Goal: Transaction & Acquisition: Purchase product/service

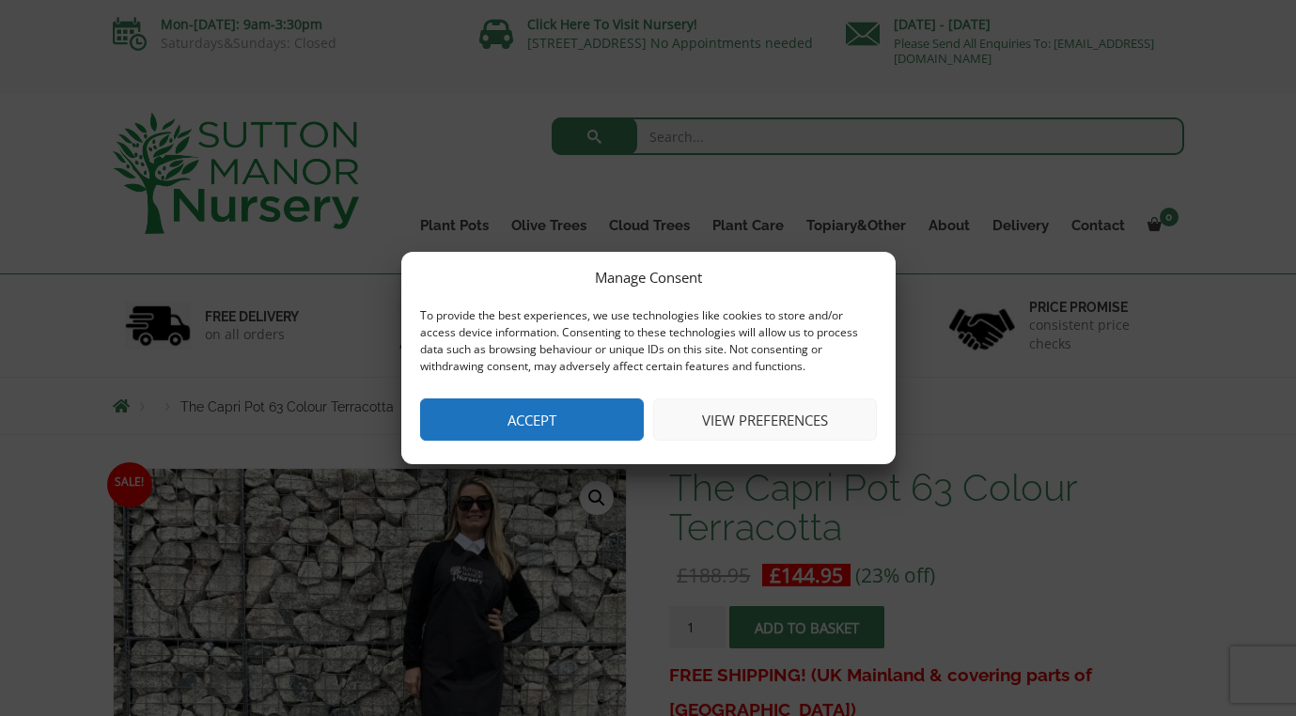
click at [555, 429] on button "Accept" at bounding box center [532, 420] width 224 height 42
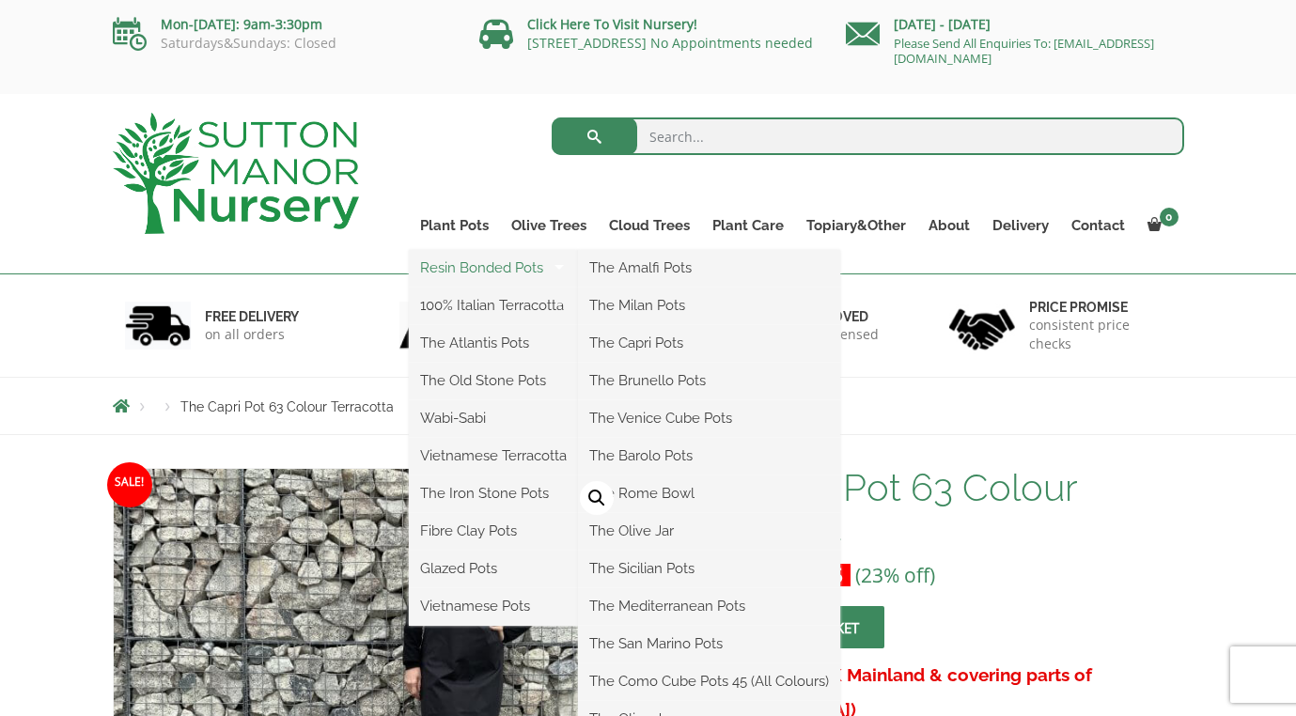
click at [475, 268] on link "Resin Bonded Pots" at bounding box center [493, 268] width 169 height 28
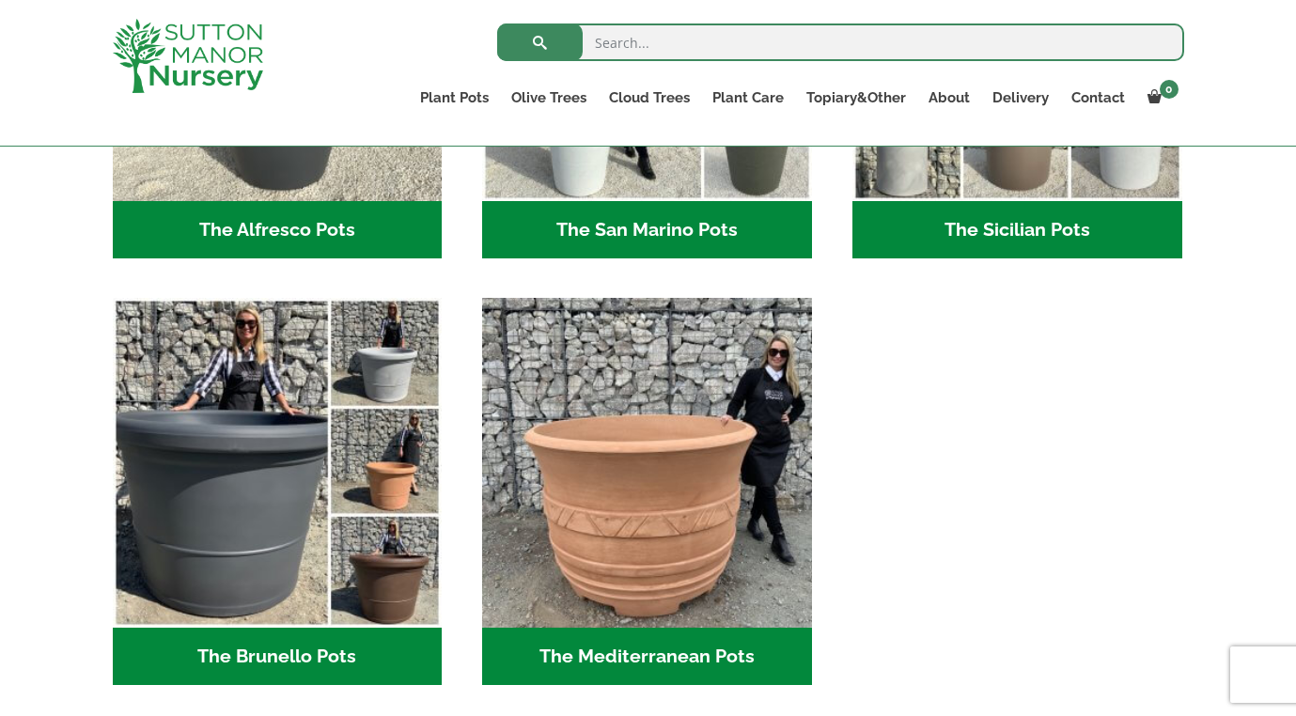
scroll to position [2499, 0]
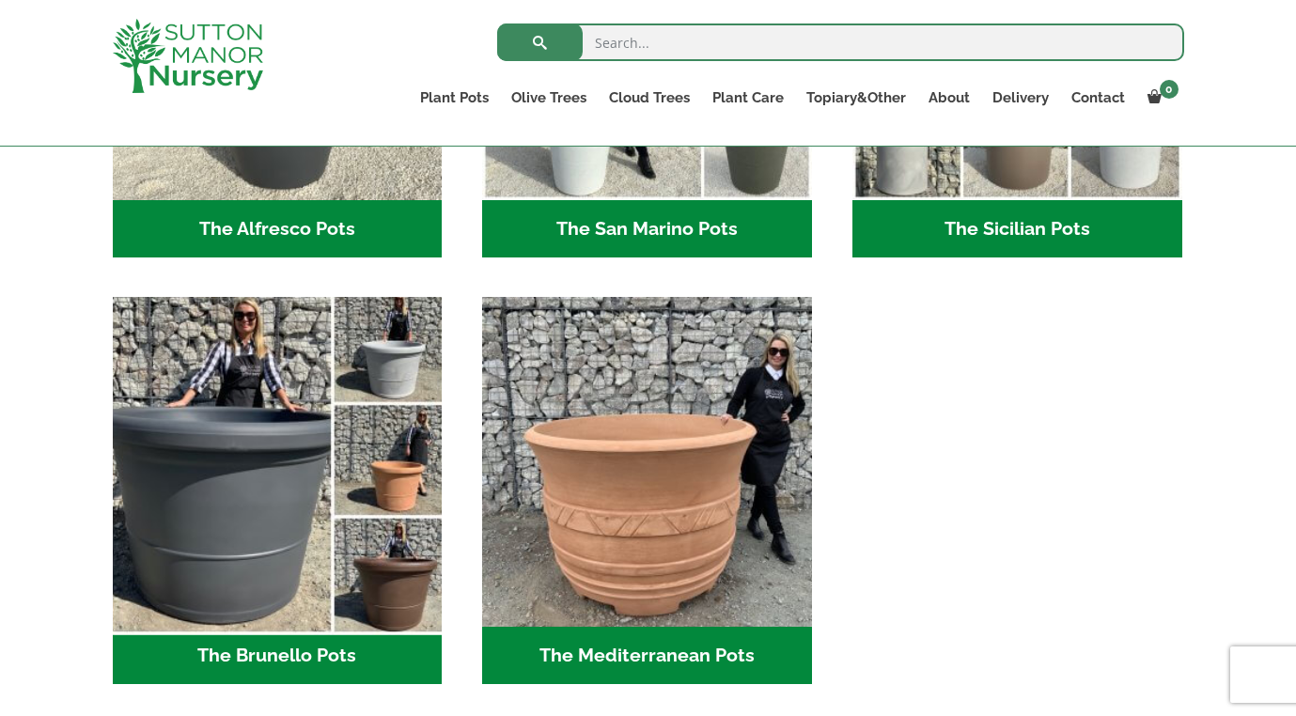
click at [407, 504] on img "Visit product category The Brunello Pots" at bounding box center [277, 463] width 346 height 346
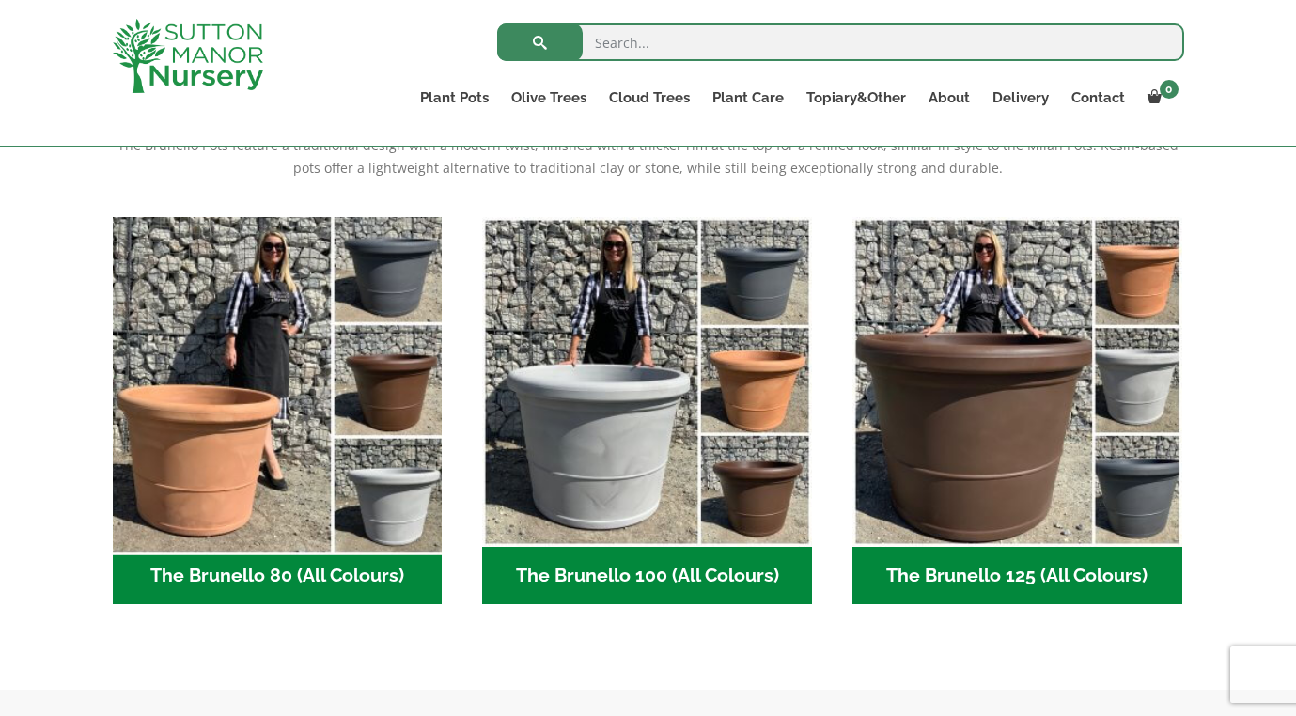
scroll to position [424, 0]
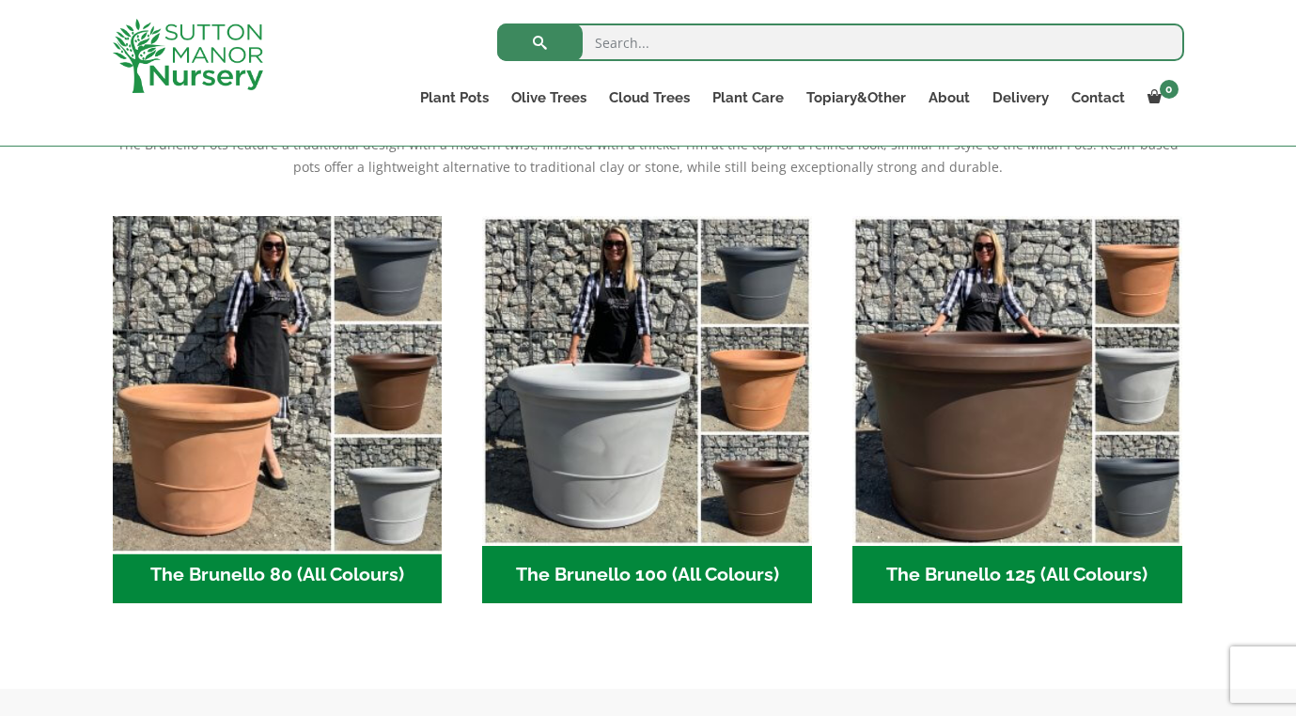
click at [243, 484] on img "Visit product category The Brunello 80 (All Colours)" at bounding box center [277, 381] width 346 height 346
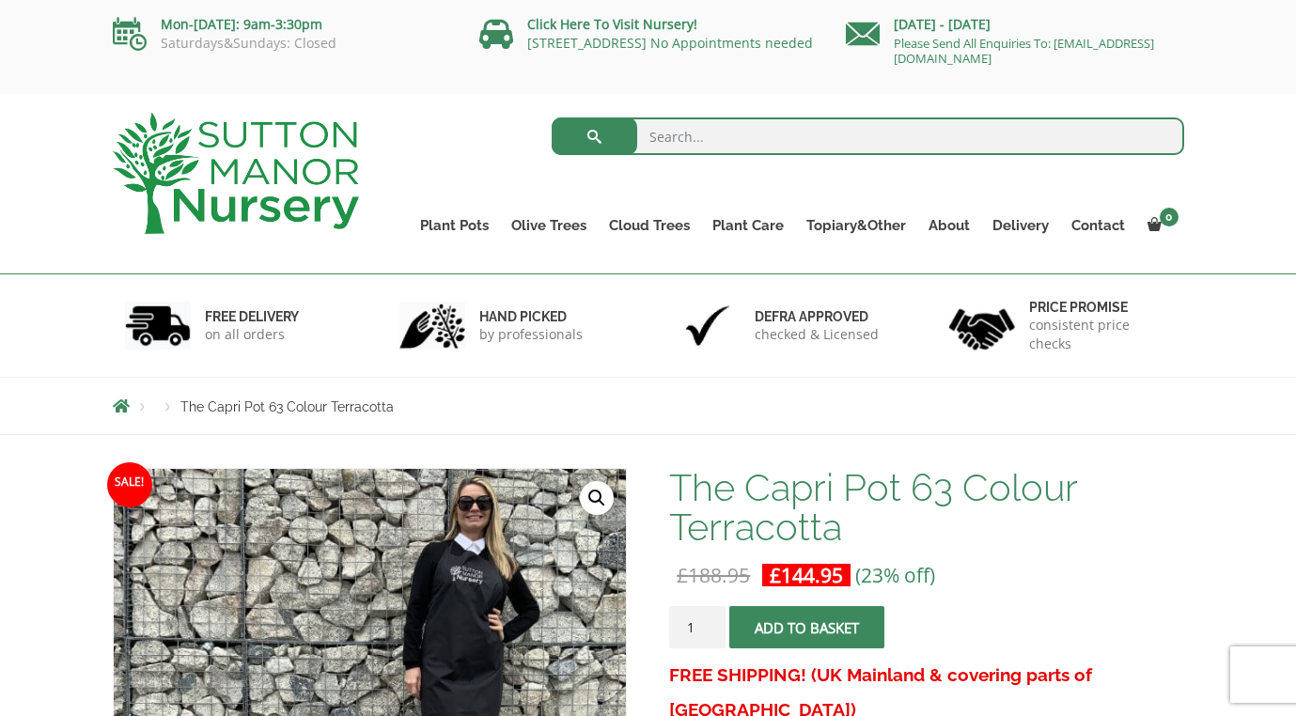
click at [750, 142] on input "search" at bounding box center [868, 137] width 633 height 38
type input "capri"
click at [594, 136] on button "submit" at bounding box center [595, 137] width 86 height 38
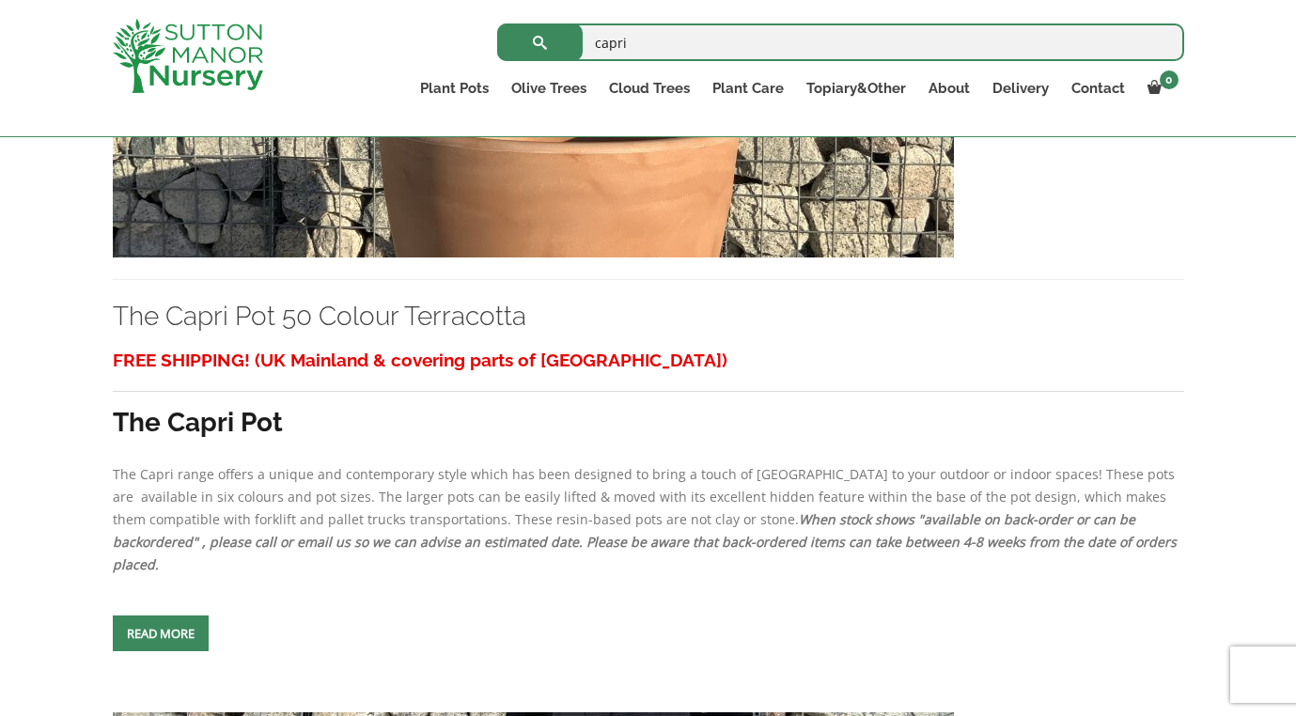
scroll to position [2683, 0]
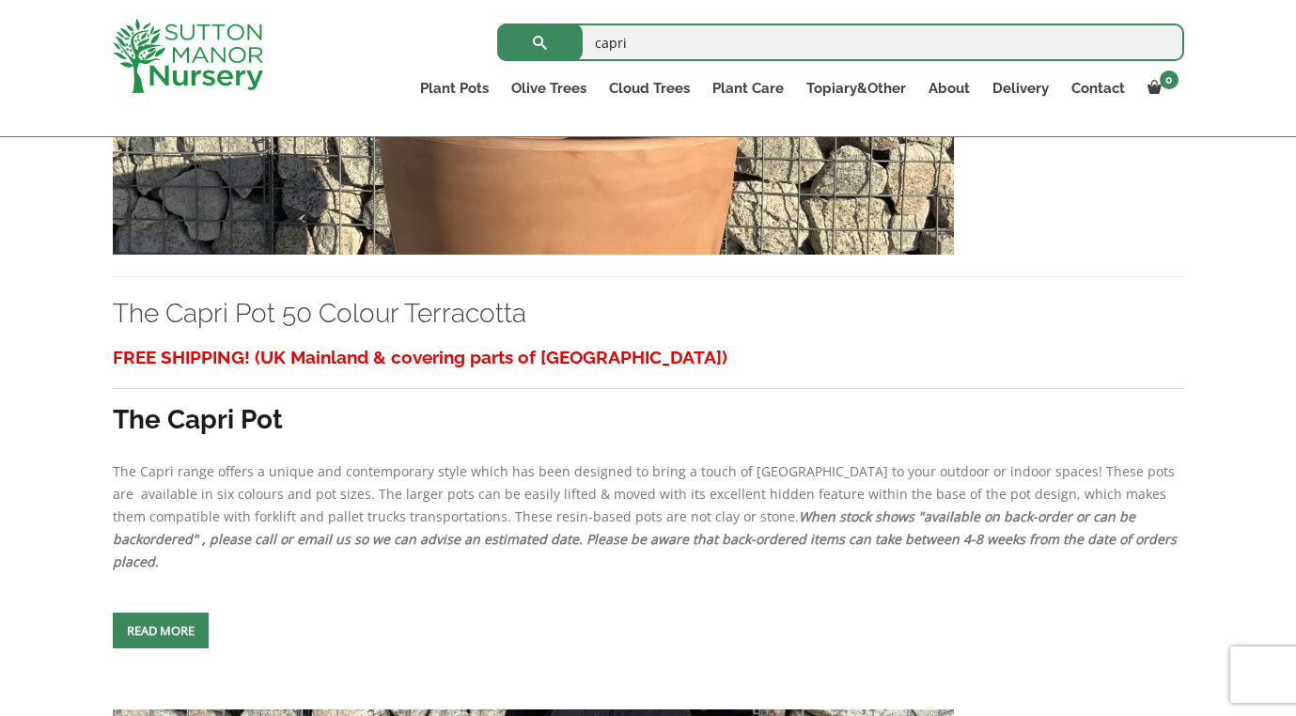
click at [161, 631] on span at bounding box center [161, 631] width 0 height 0
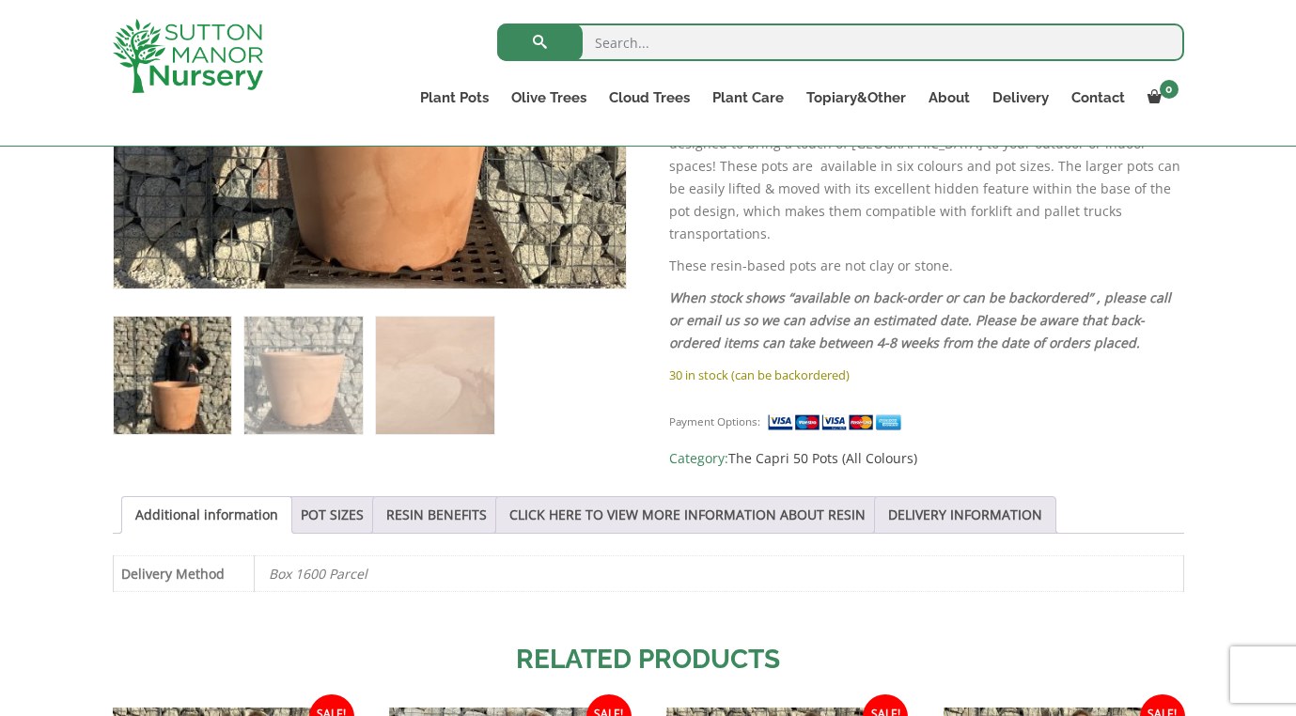
scroll to position [759, 0]
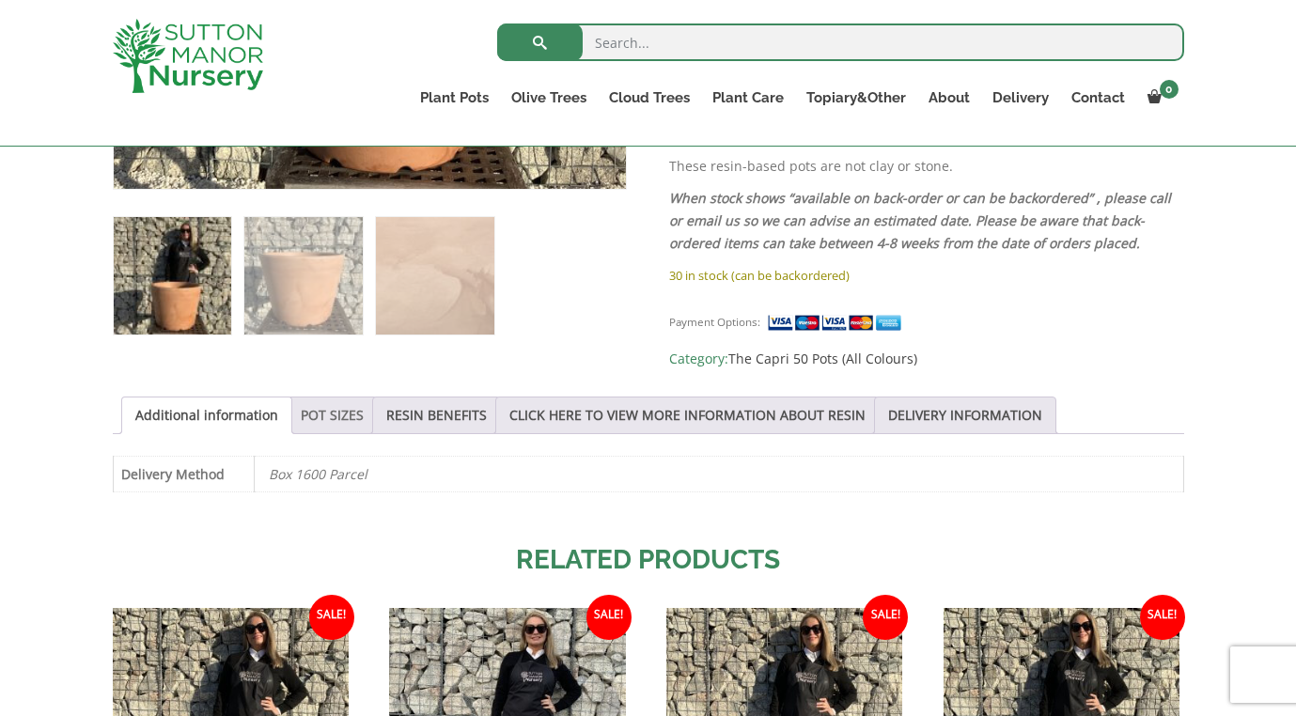
click at [333, 408] on link "POT SIZES" at bounding box center [332, 416] width 63 height 36
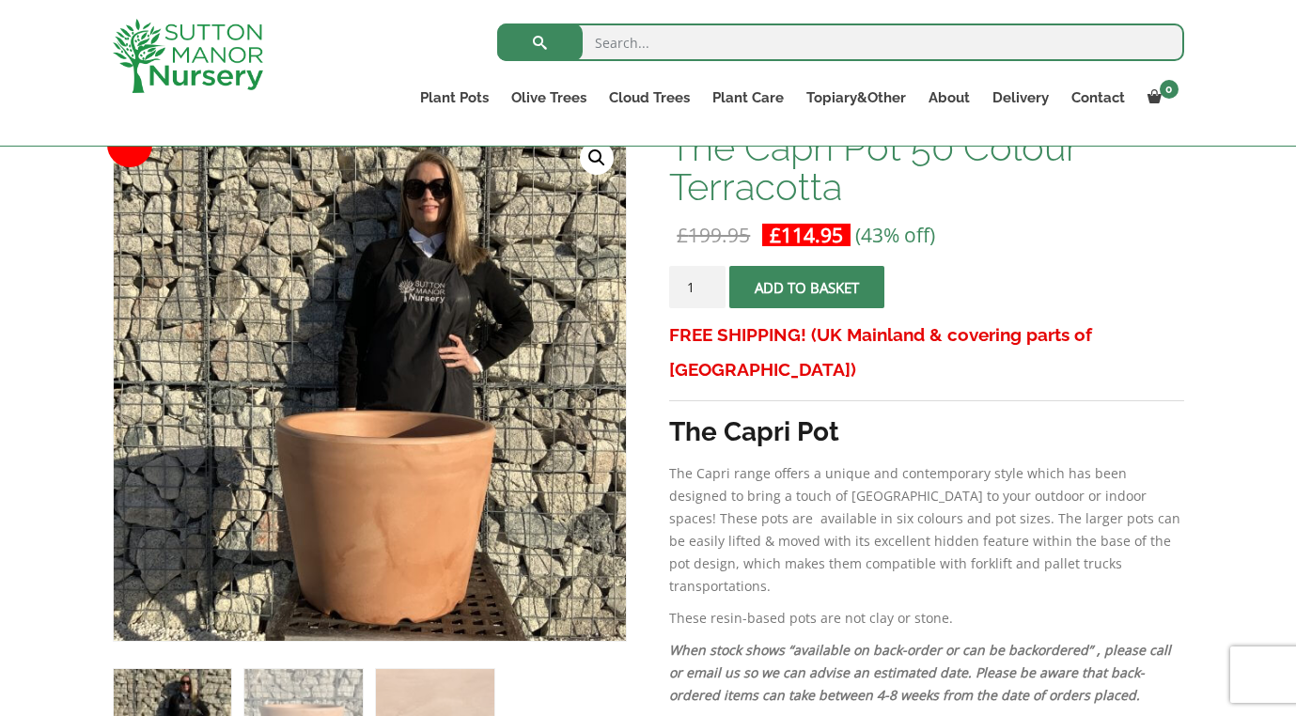
scroll to position [308, 0]
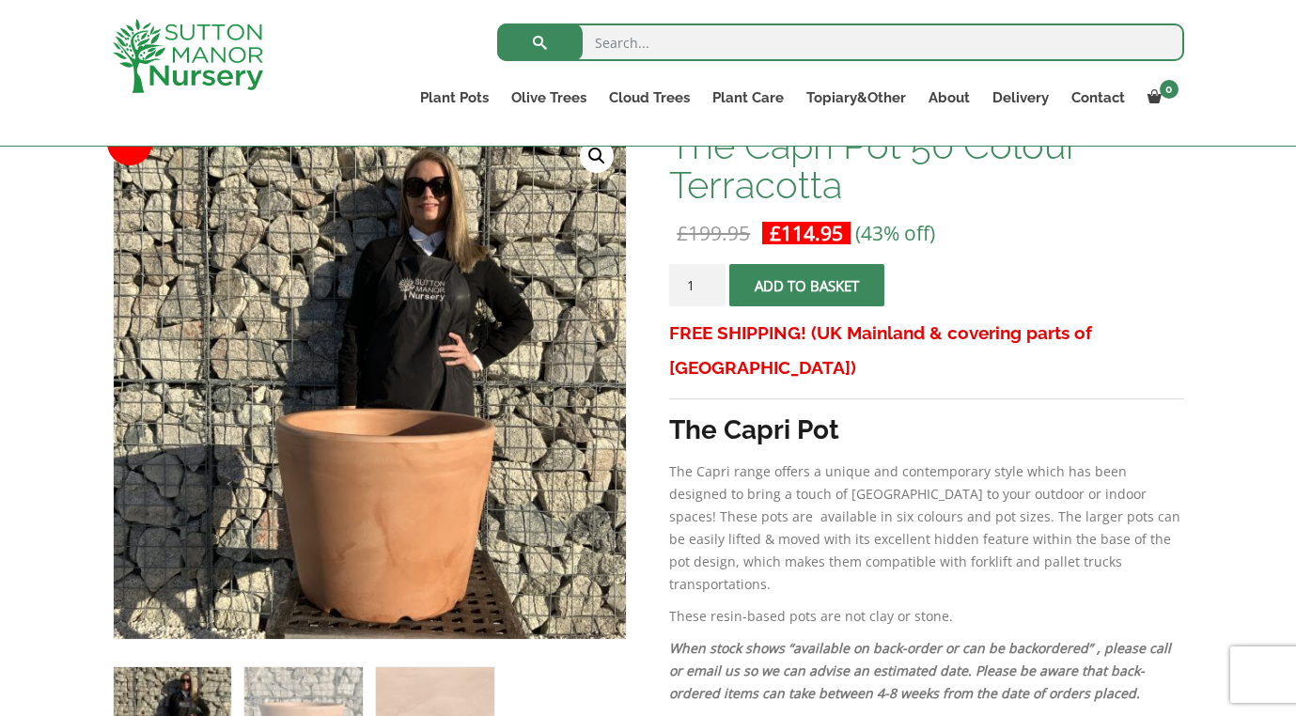
click at [793, 282] on button "Add to basket" at bounding box center [806, 285] width 155 height 42
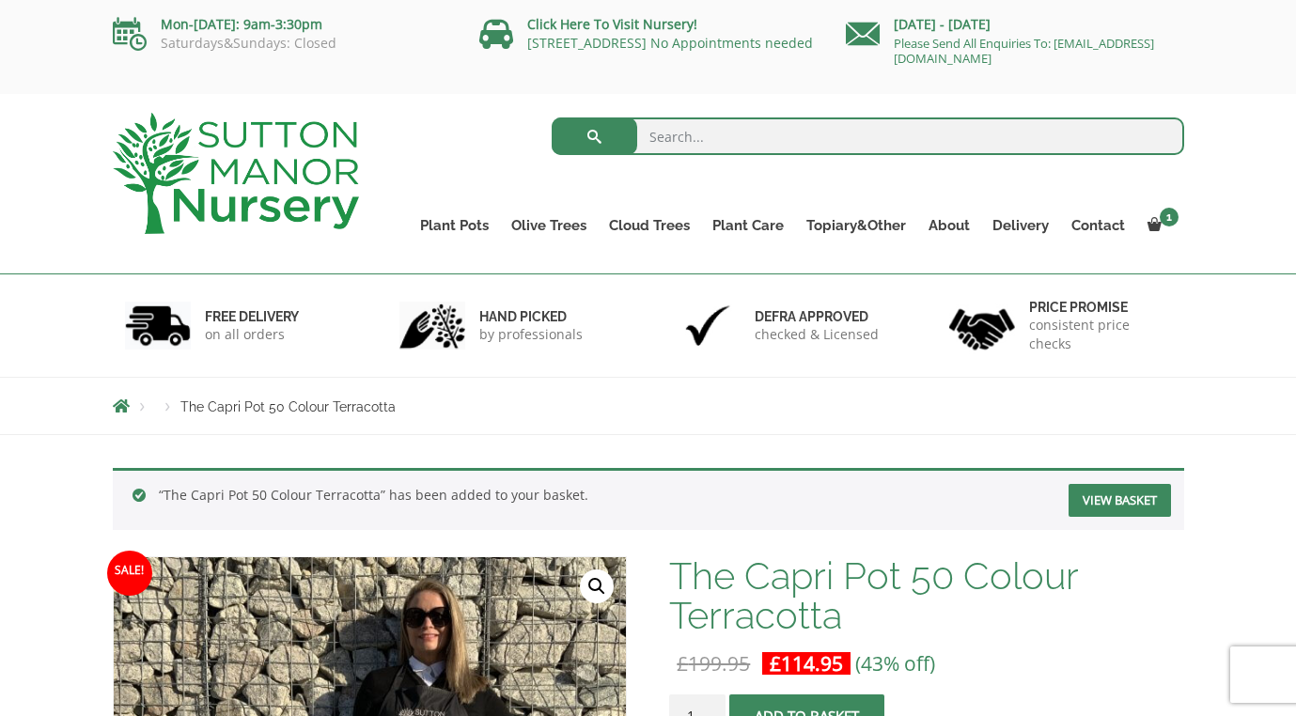
click at [1117, 507] on link "View basket" at bounding box center [1120, 500] width 102 height 33
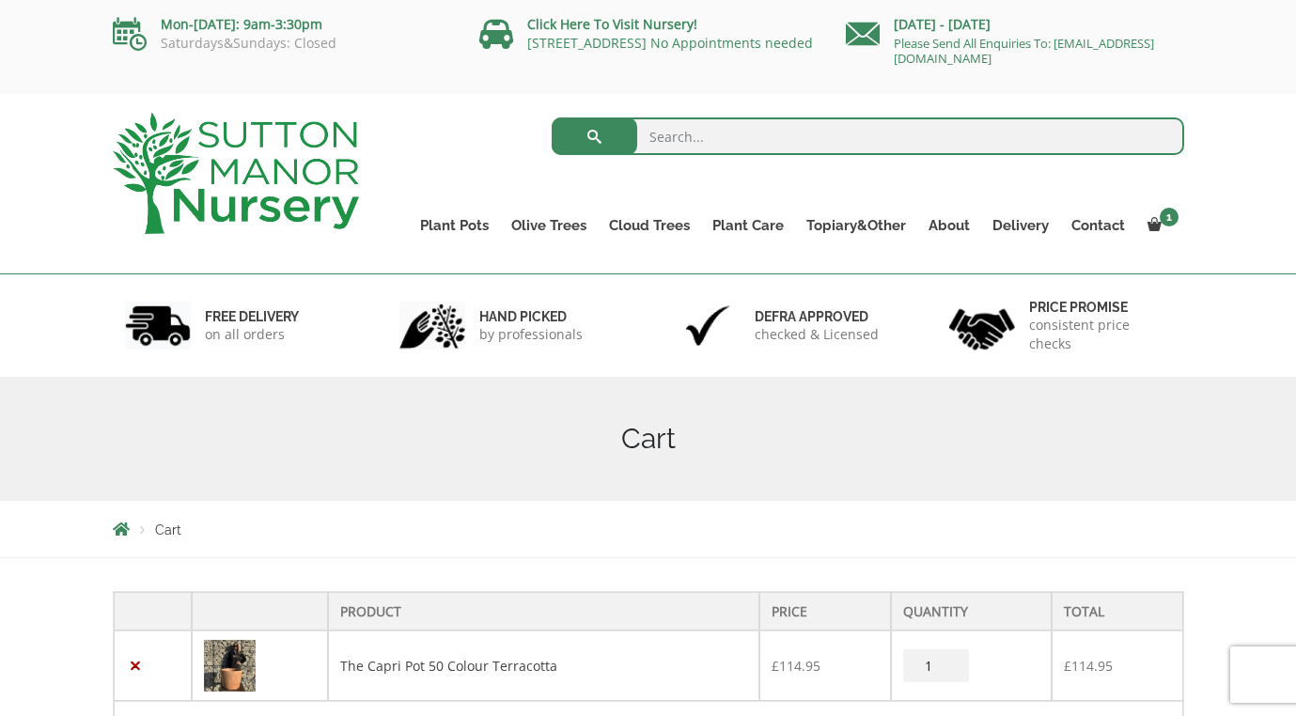
click at [275, 162] on img at bounding box center [236, 173] width 246 height 121
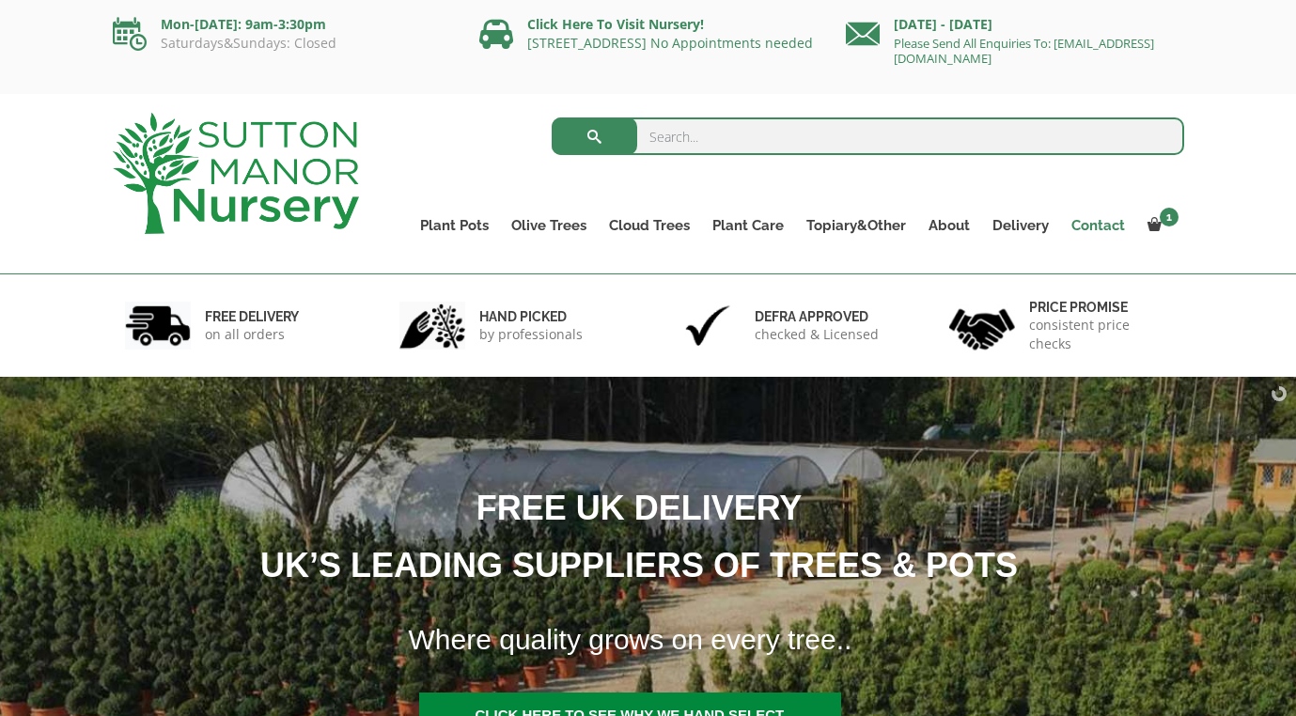
click at [1105, 227] on link "Contact" at bounding box center [1098, 225] width 76 height 26
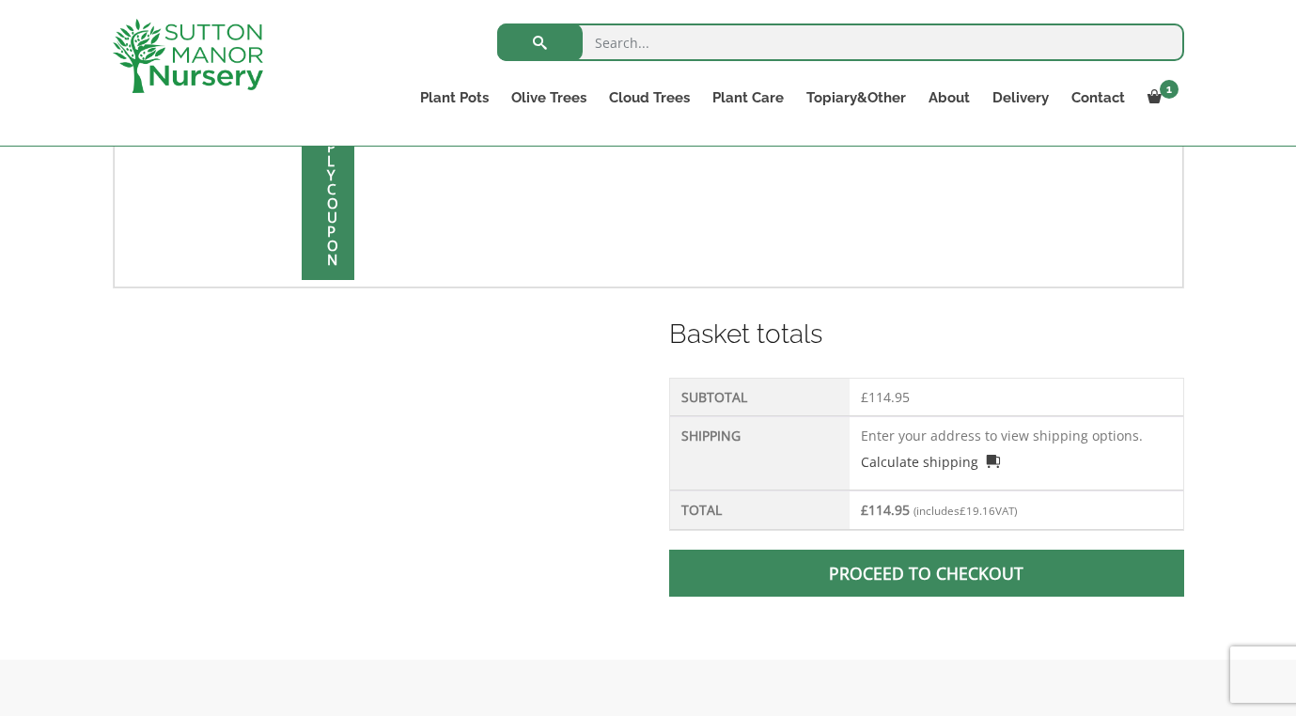
scroll to position [630, 0]
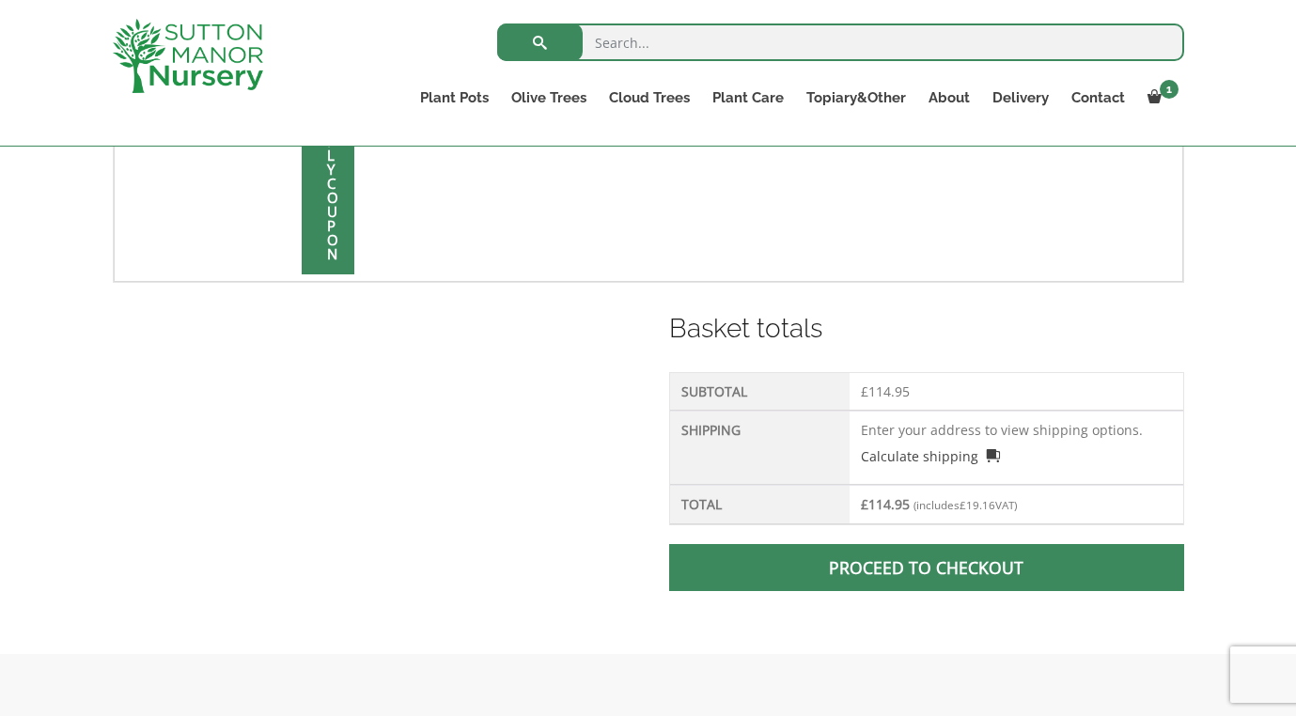
click at [927, 568] on span at bounding box center [927, 568] width 0 height 0
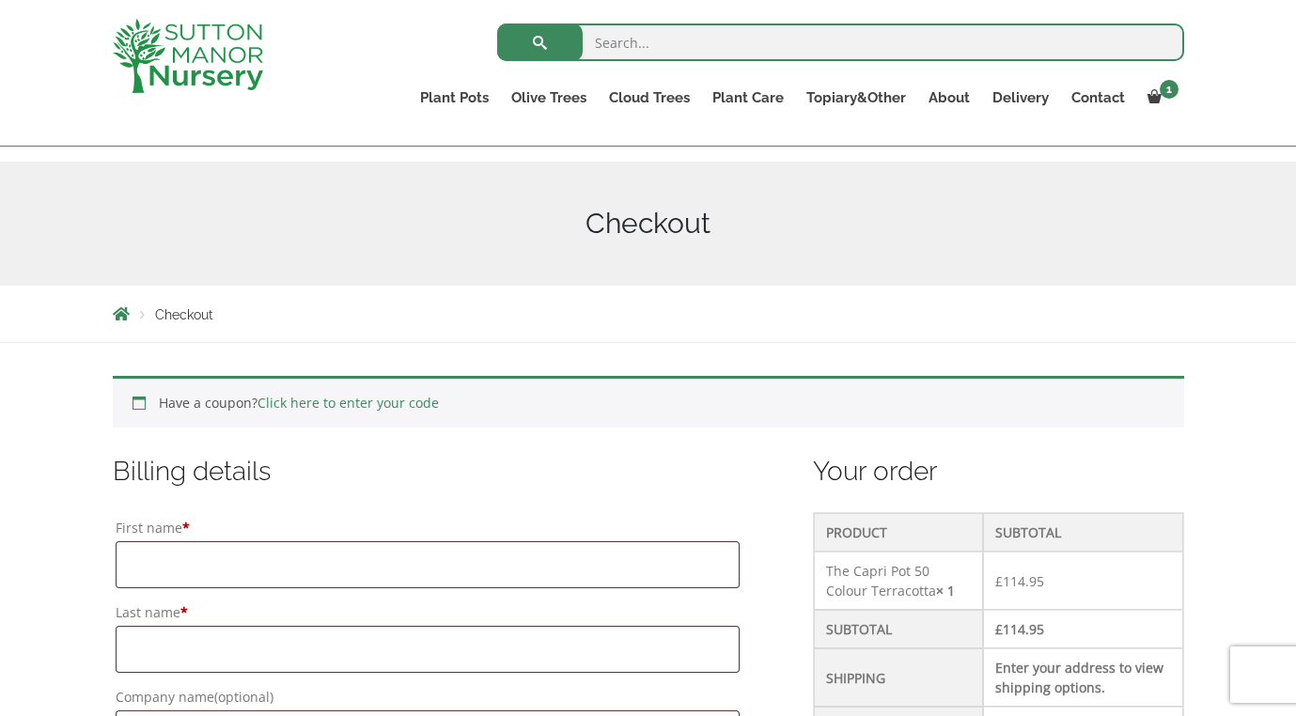
scroll to position [243, 0]
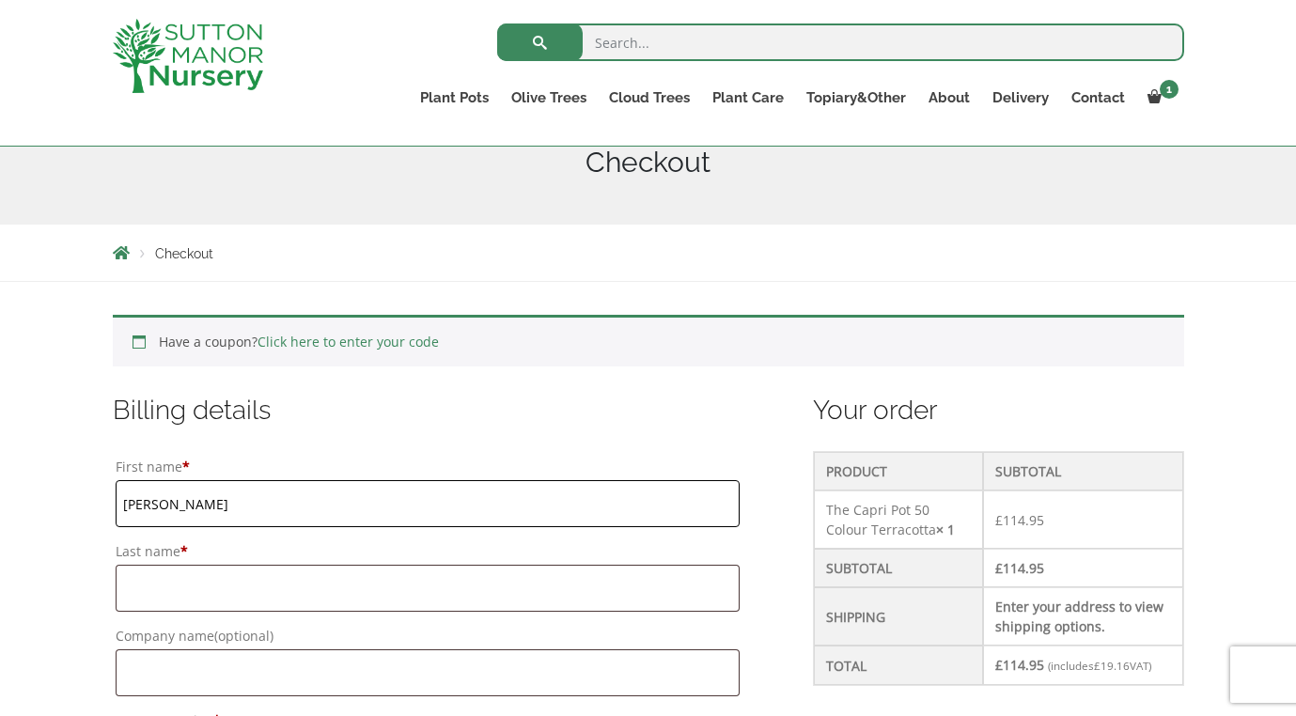
type input "[PERSON_NAME]"
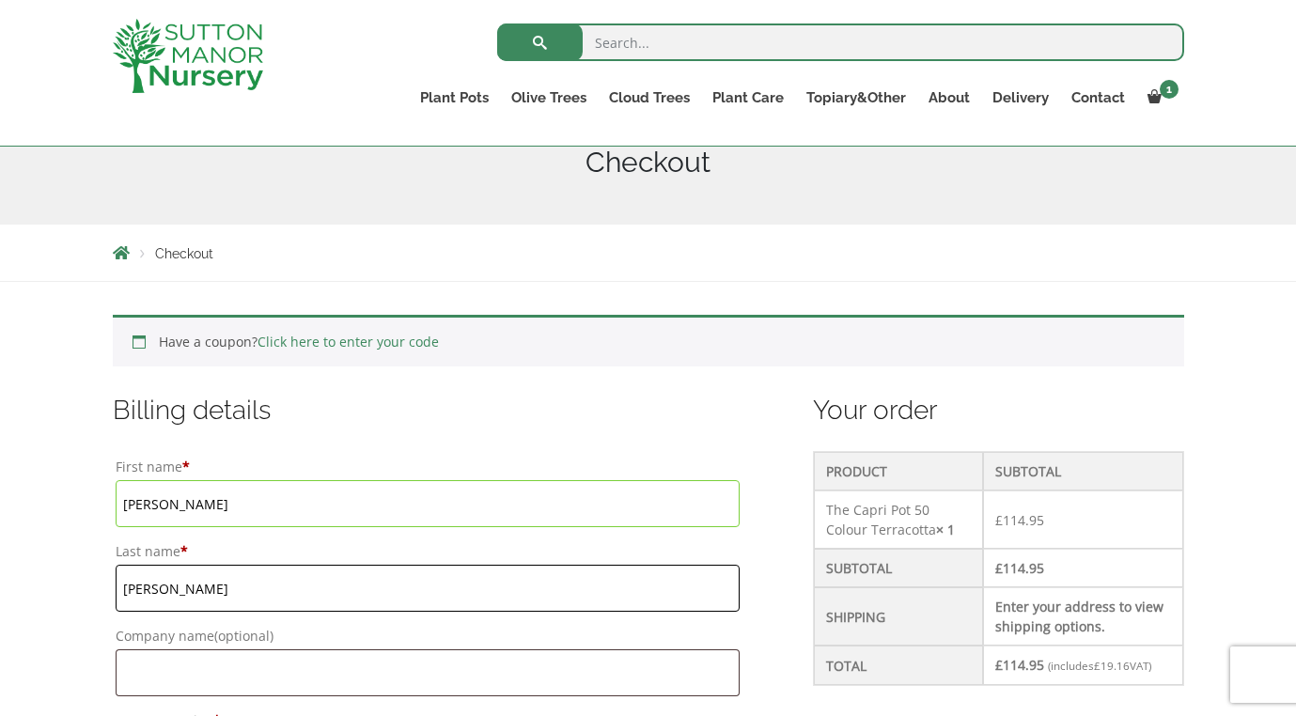
type input "[PERSON_NAME]"
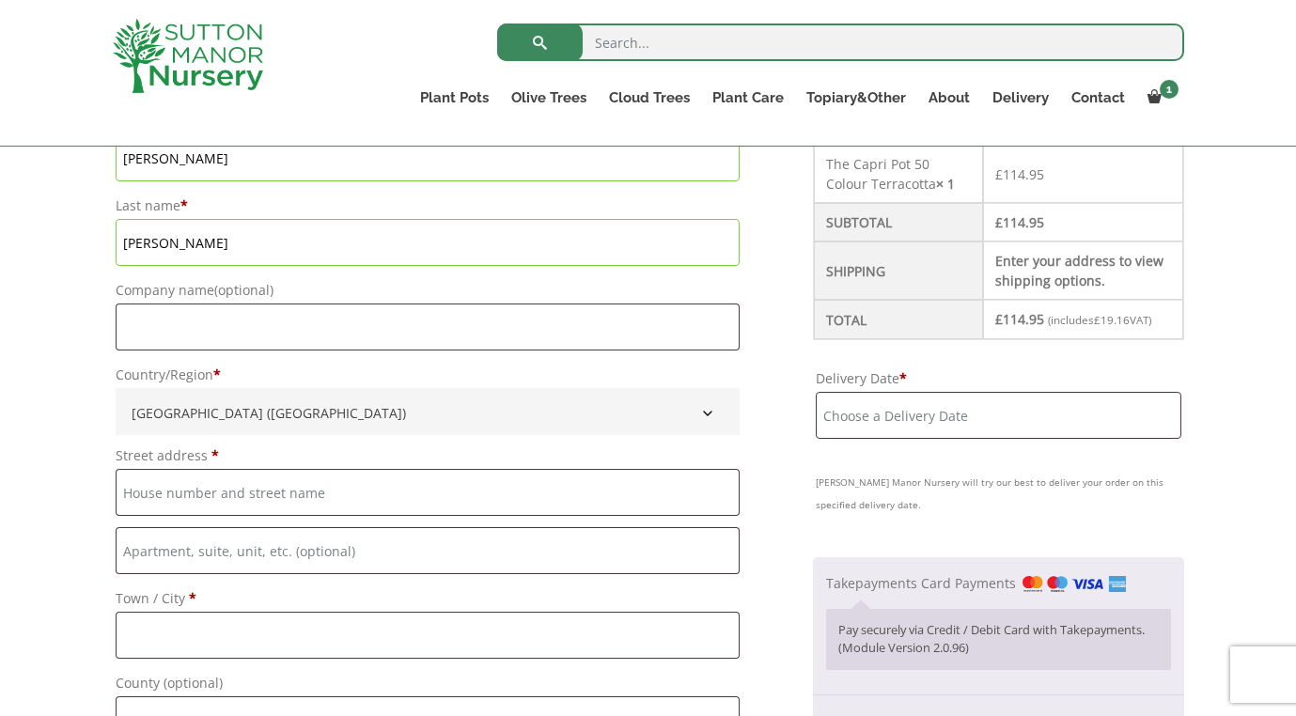
scroll to position [642, 0]
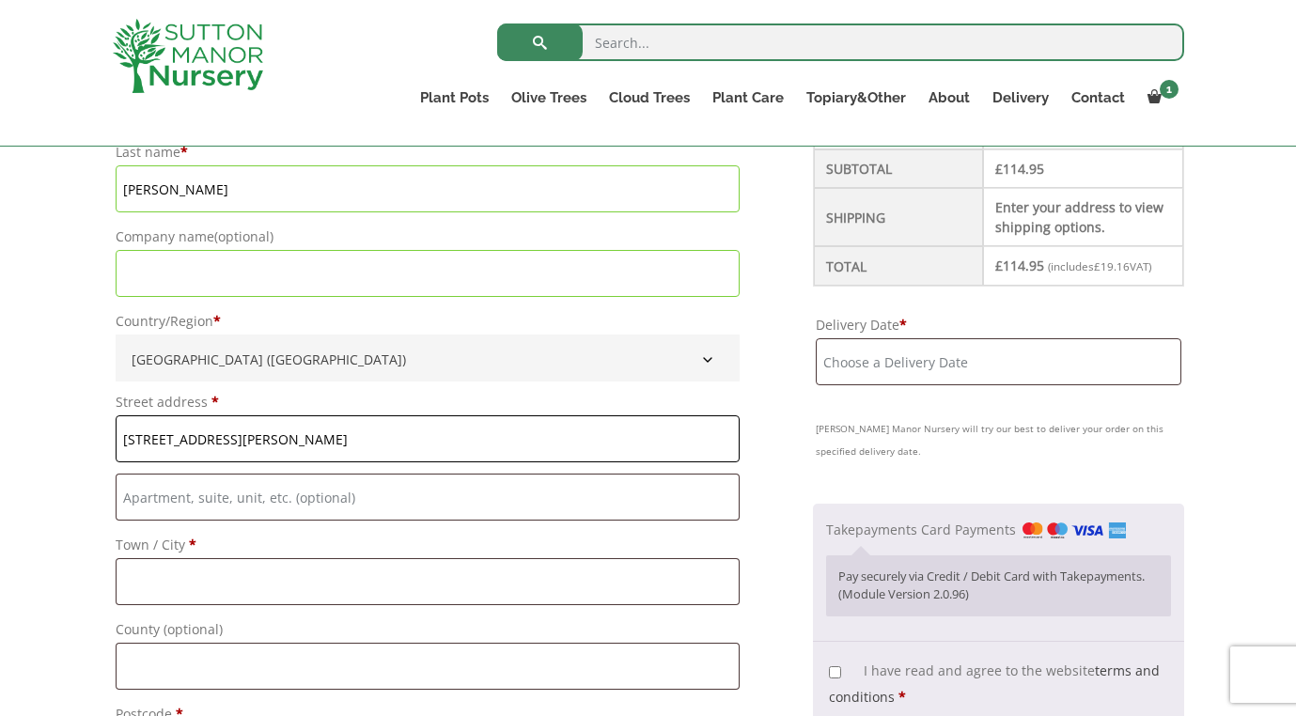
type input "32 Baker Crescent"
type input "Radley"
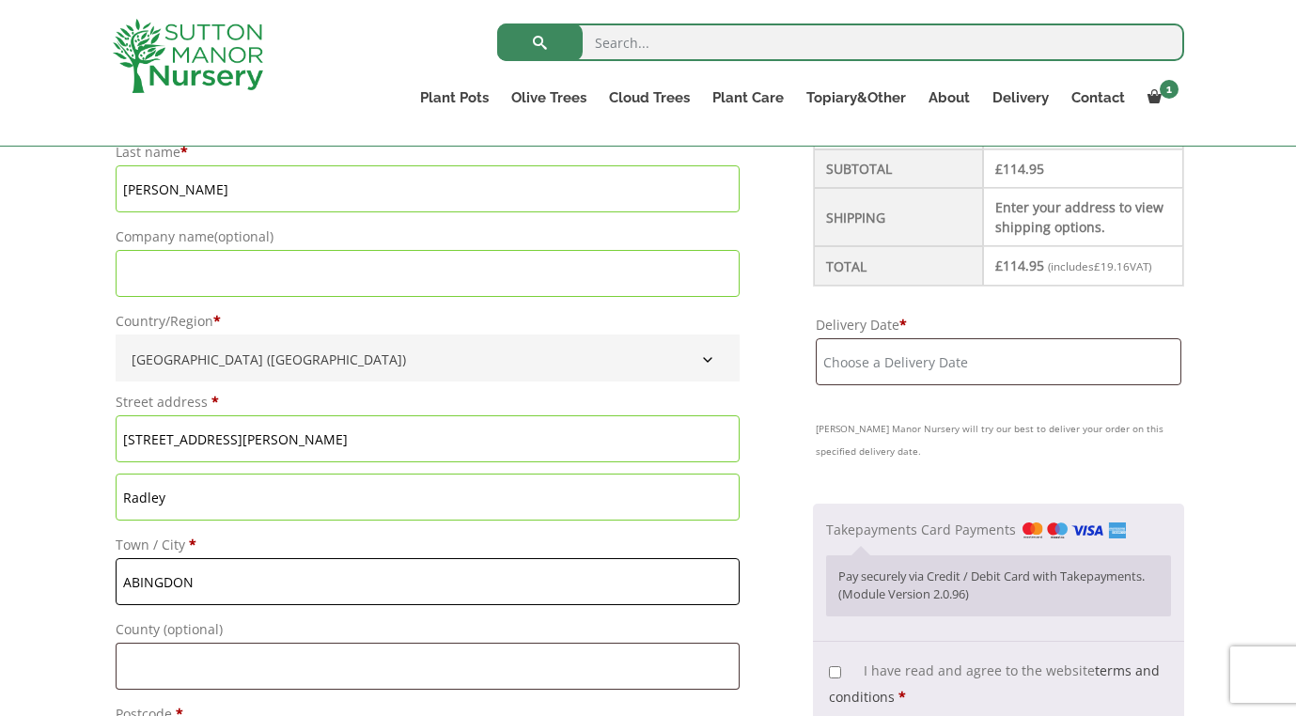
type input "ABINGDON"
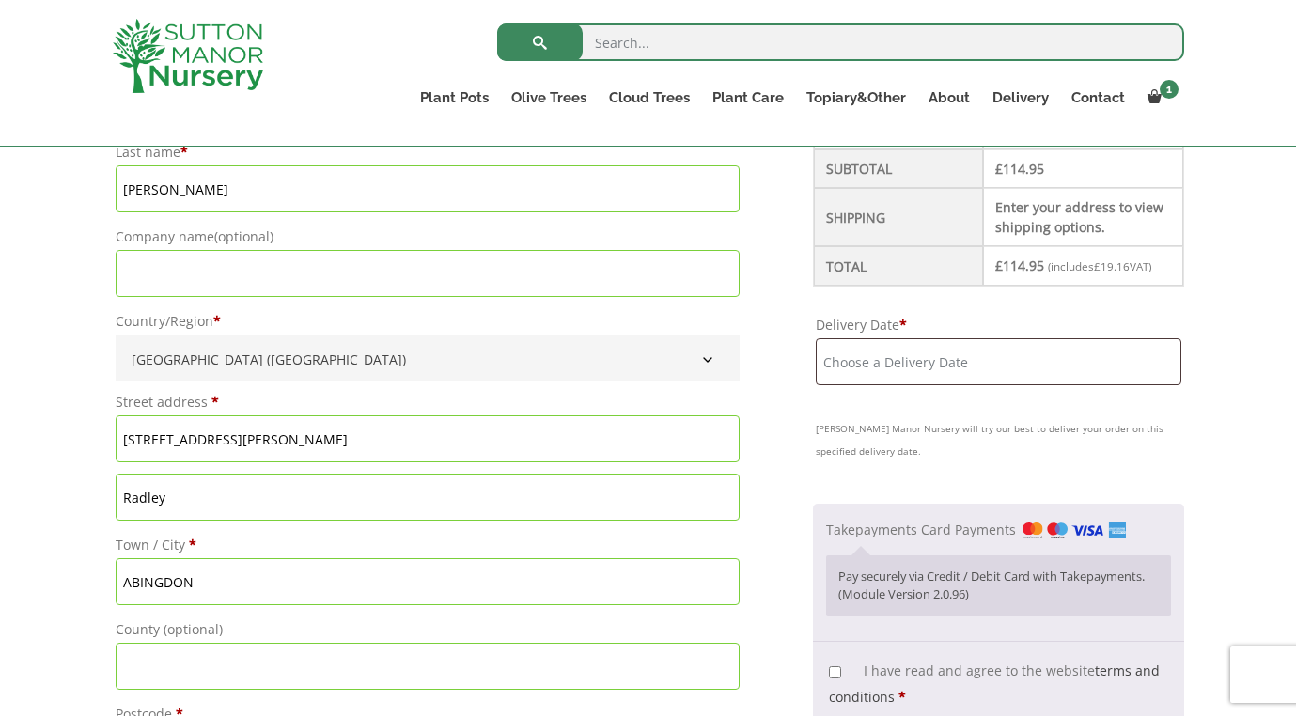
scroll to position [1035, 0]
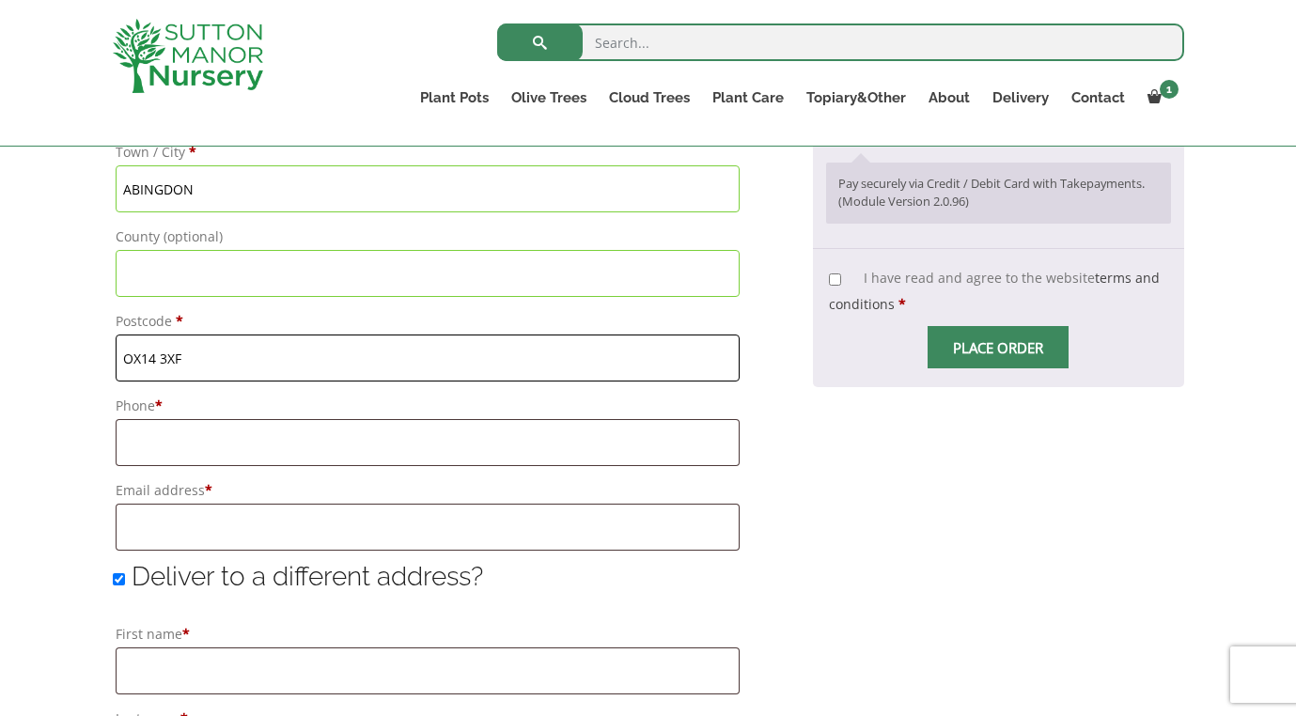
type input "OX14 3XF"
type input "07917055598"
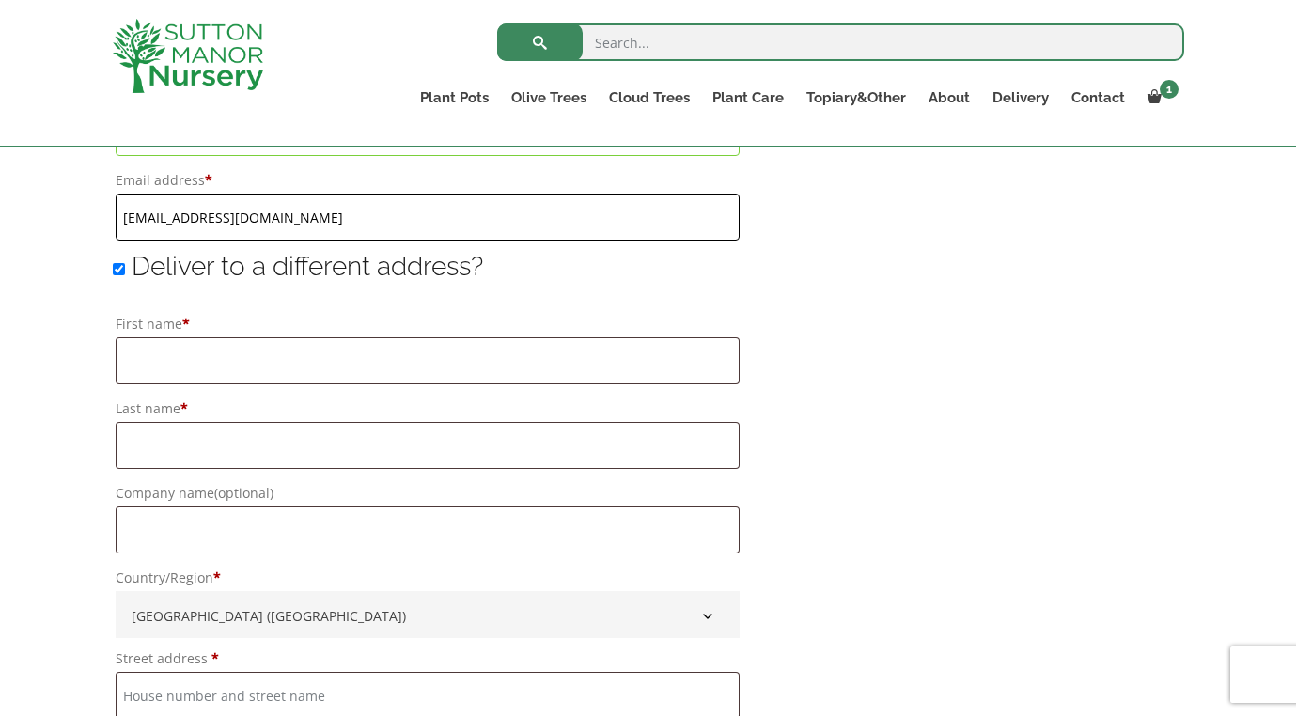
scroll to position [1345, 0]
type input "jtwillis@gmail.com"
click at [117, 273] on input "Deliver to a different address?" at bounding box center [119, 269] width 12 height 12
checkbox input "false"
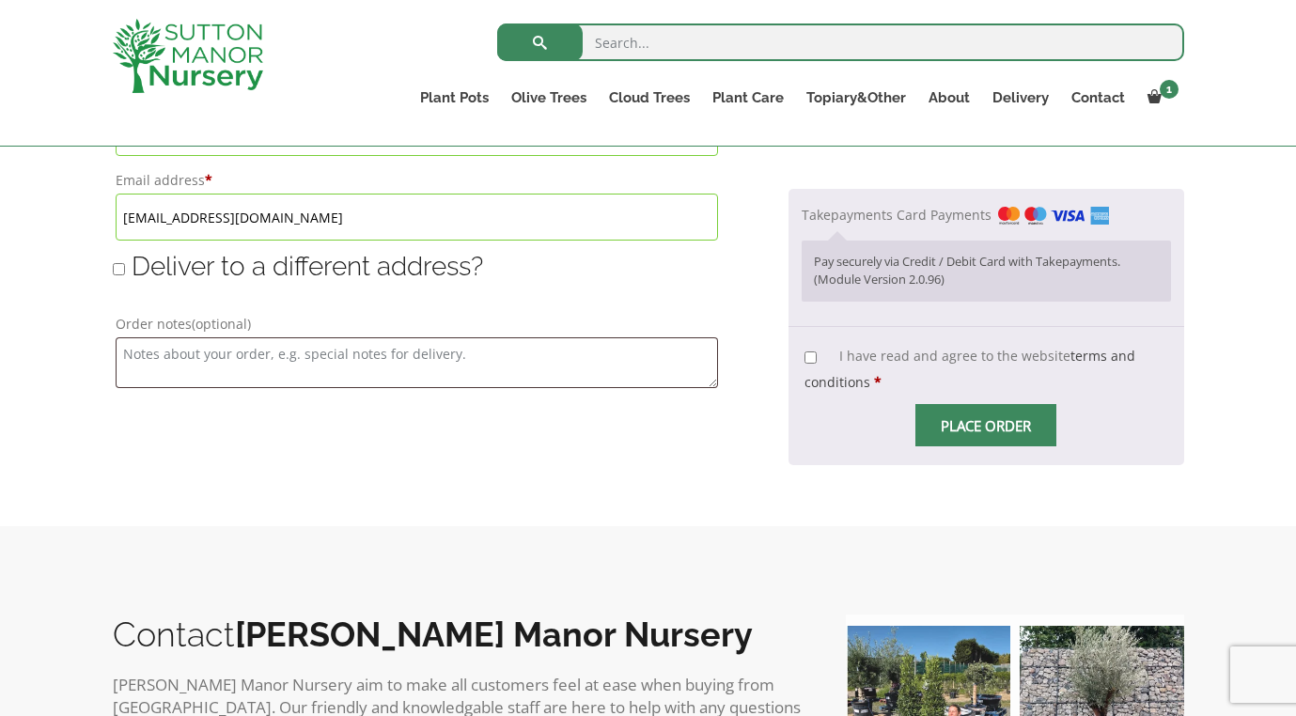
click at [805, 358] on input "I have read and agree to the website terms and conditions *" at bounding box center [811, 358] width 12 height 12
checkbox input "true"
click at [943, 430] on input "Place order" at bounding box center [986, 425] width 141 height 42
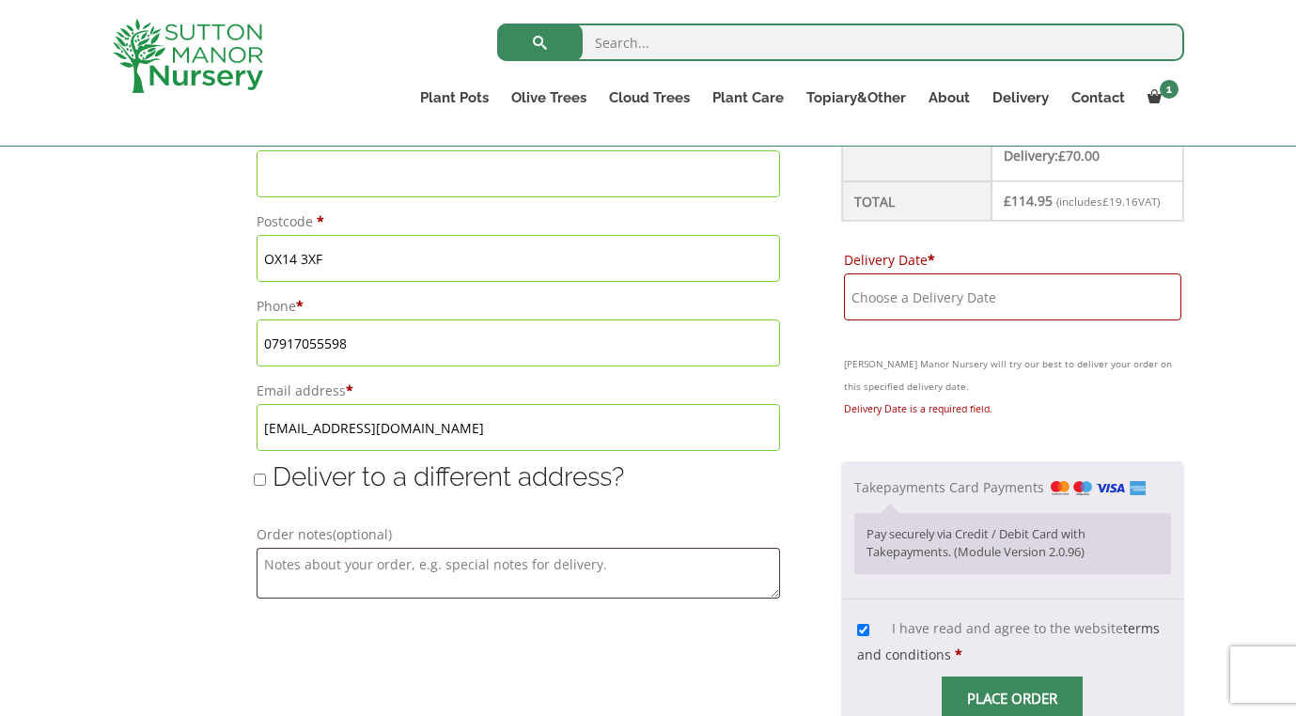
scroll to position [1124, 0]
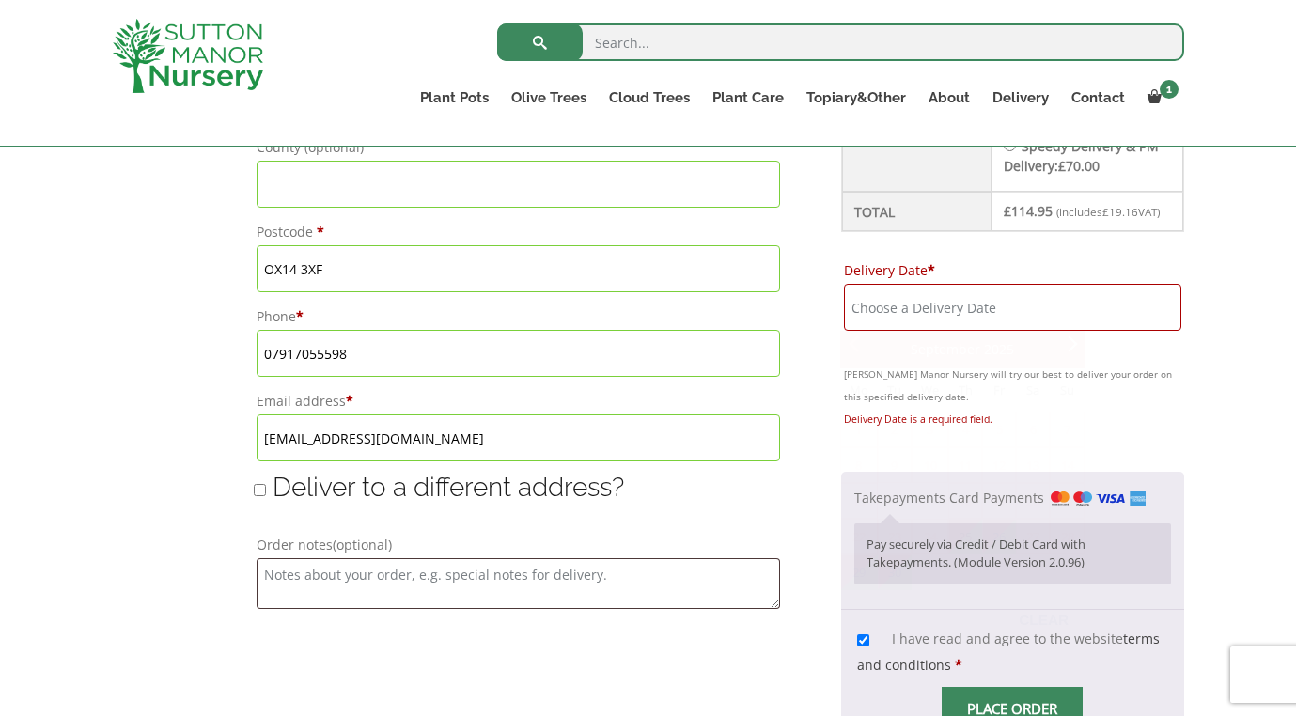
click at [854, 318] on input "Delivery Date *" at bounding box center [1012, 307] width 337 height 47
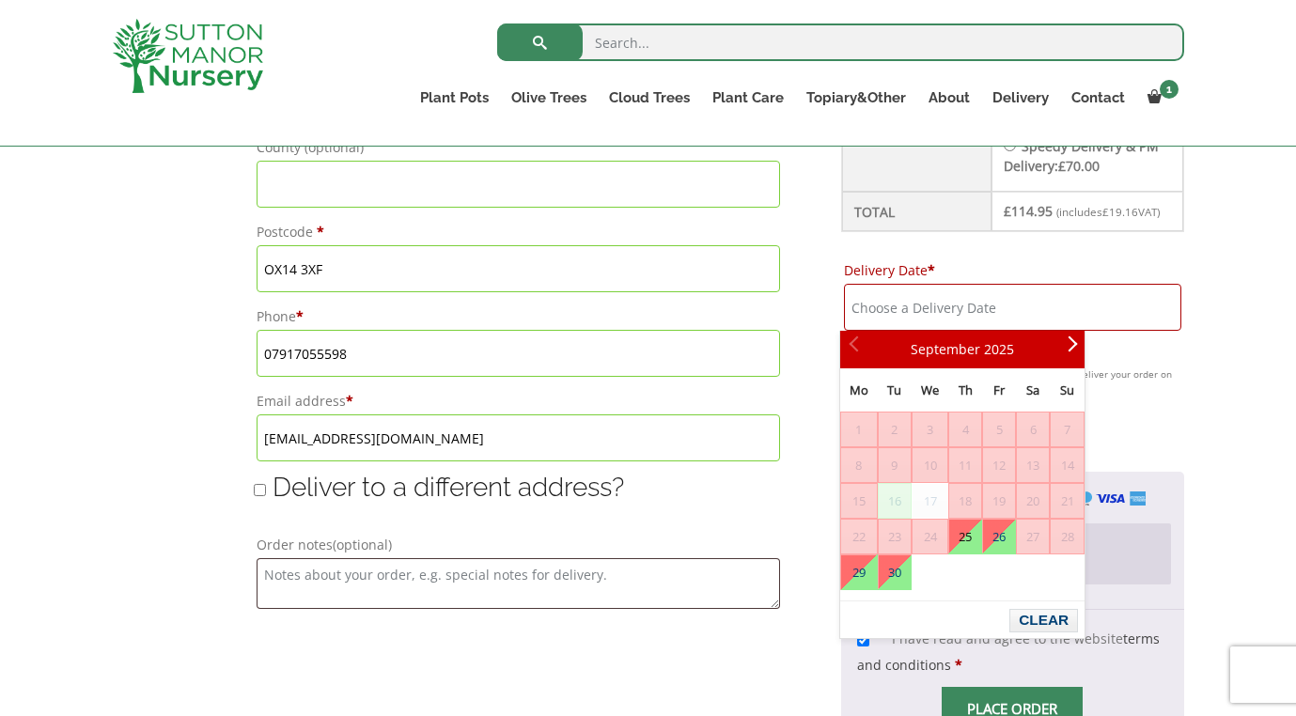
click at [966, 547] on link "25" at bounding box center [965, 537] width 32 height 34
type input "25 September, 2025"
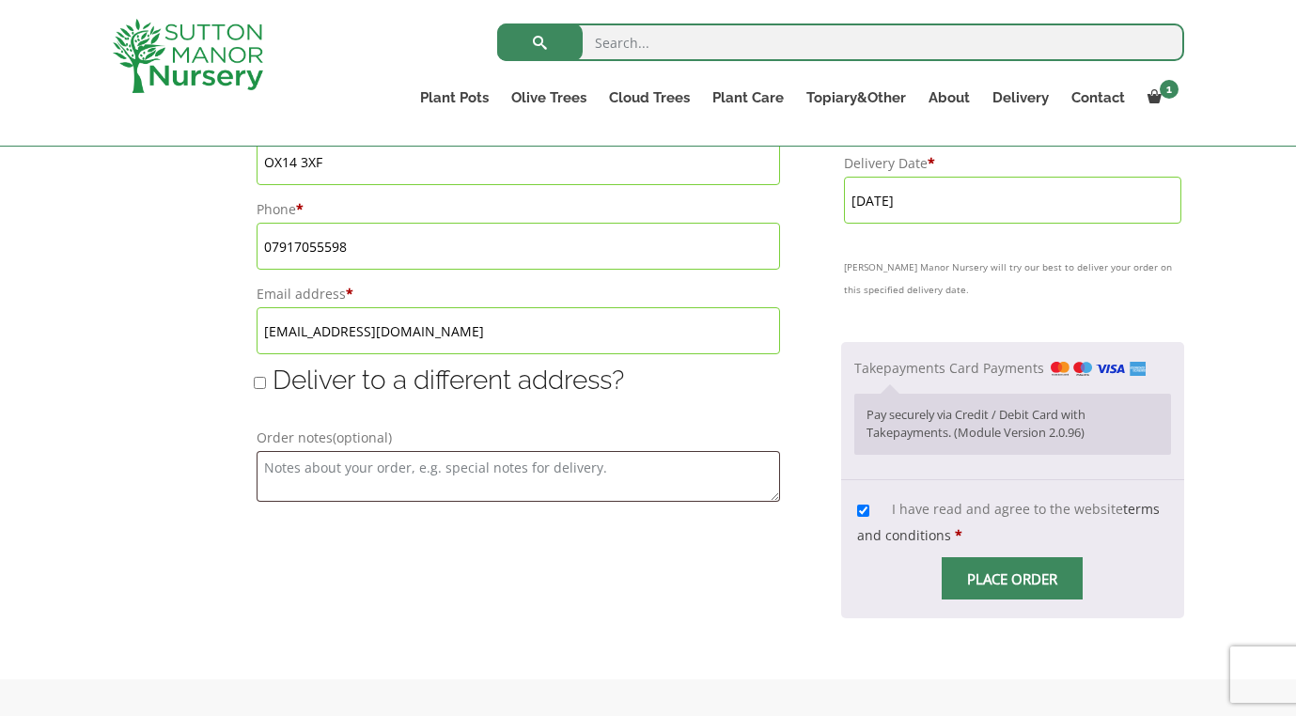
scroll to position [1233, 0]
click at [990, 582] on input "Place order" at bounding box center [1012, 577] width 141 height 42
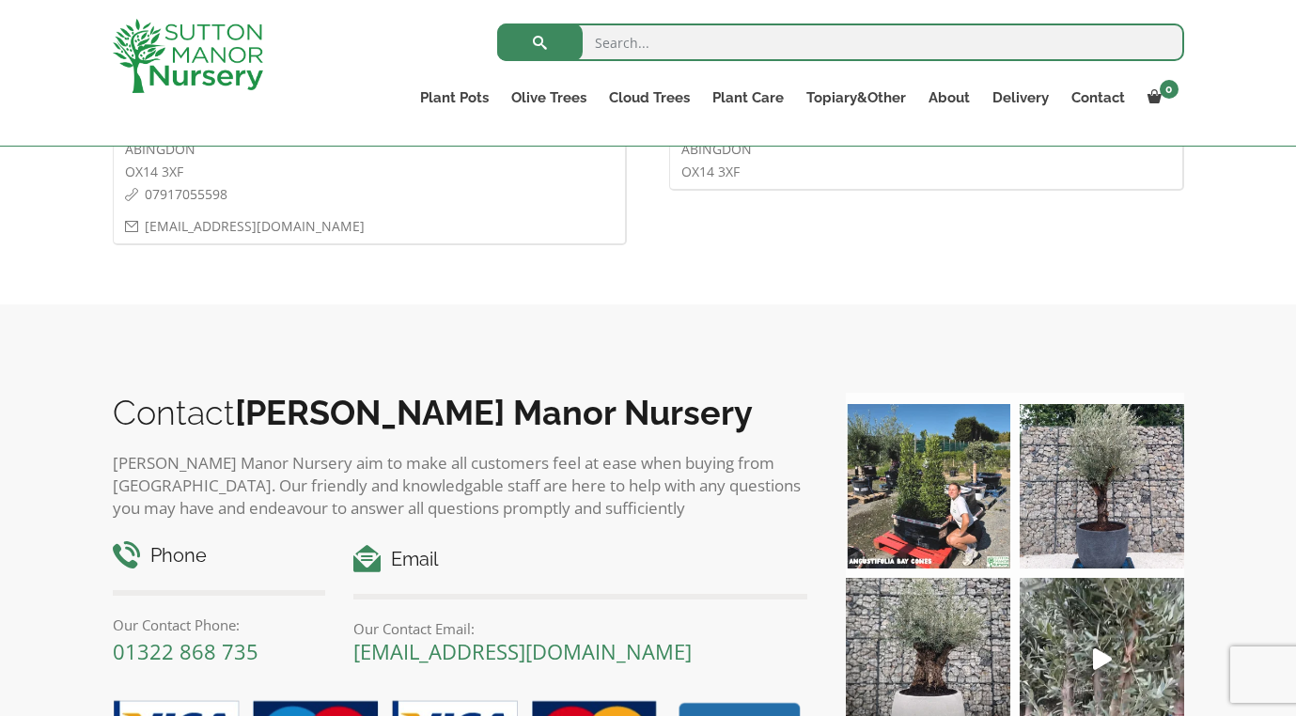
scroll to position [1116, 0]
